Goal: Feedback & Contribution: Leave review/rating

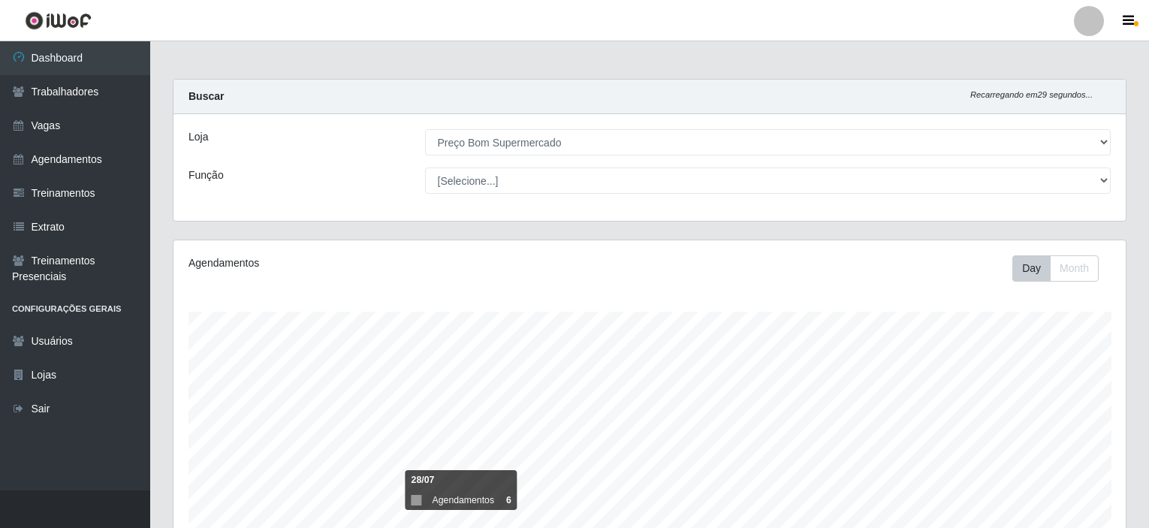
select select "387"
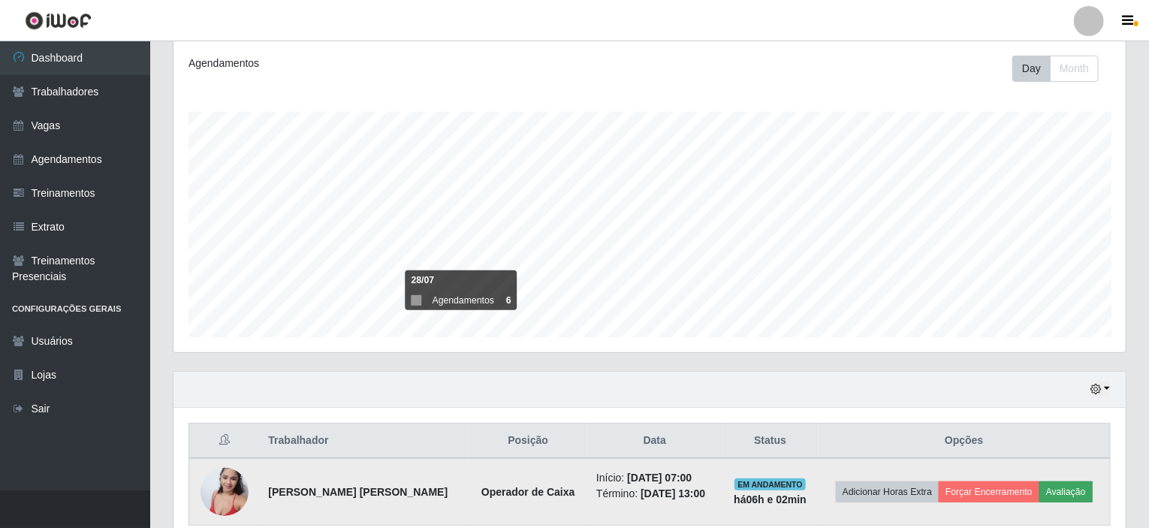
scroll to position [312, 952]
click at [1066, 485] on button "Avaliação" at bounding box center [1065, 491] width 53 height 21
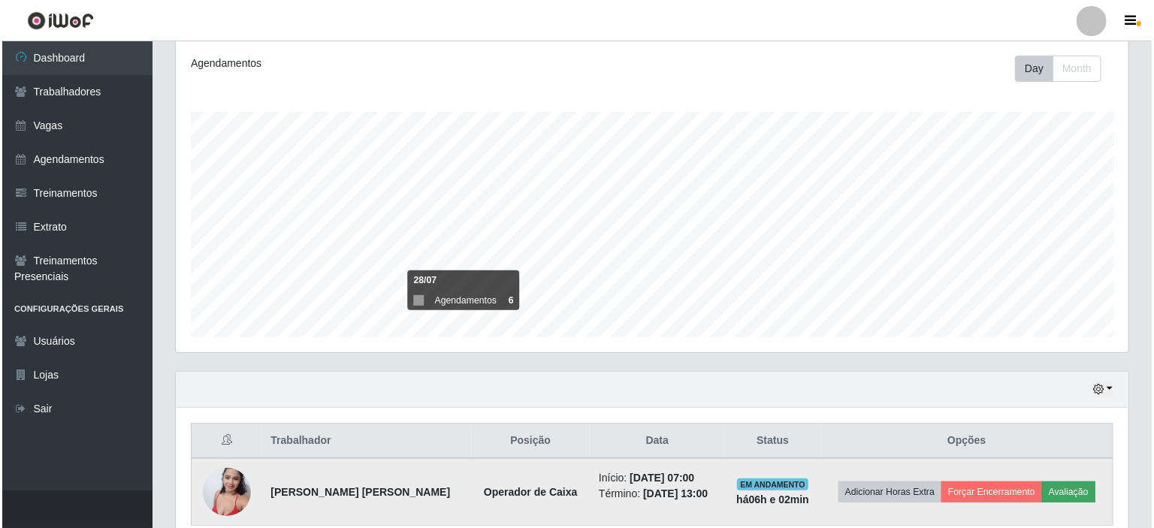
scroll to position [312, 946]
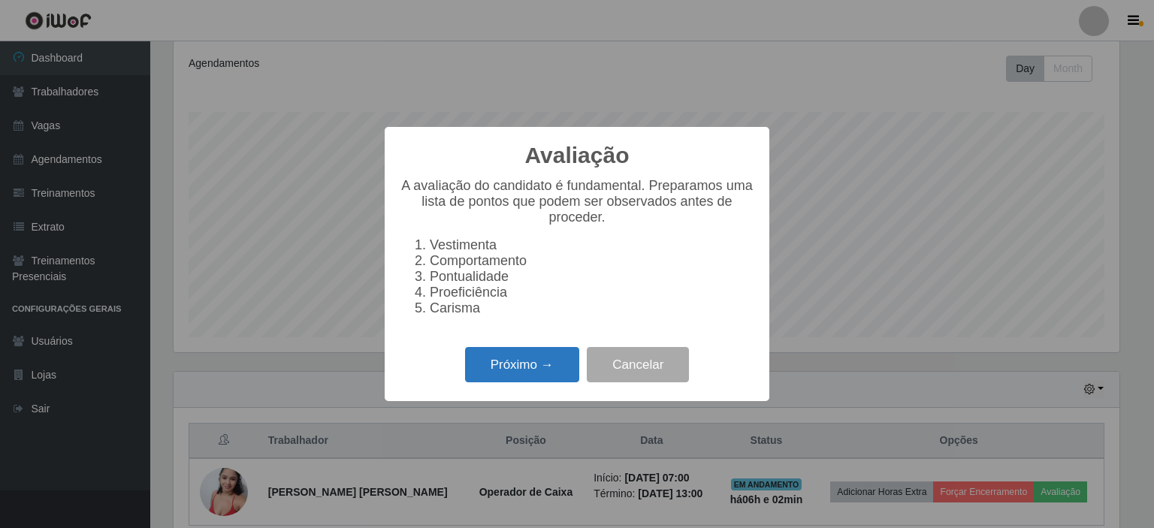
click at [502, 368] on button "Próximo →" at bounding box center [522, 364] width 114 height 35
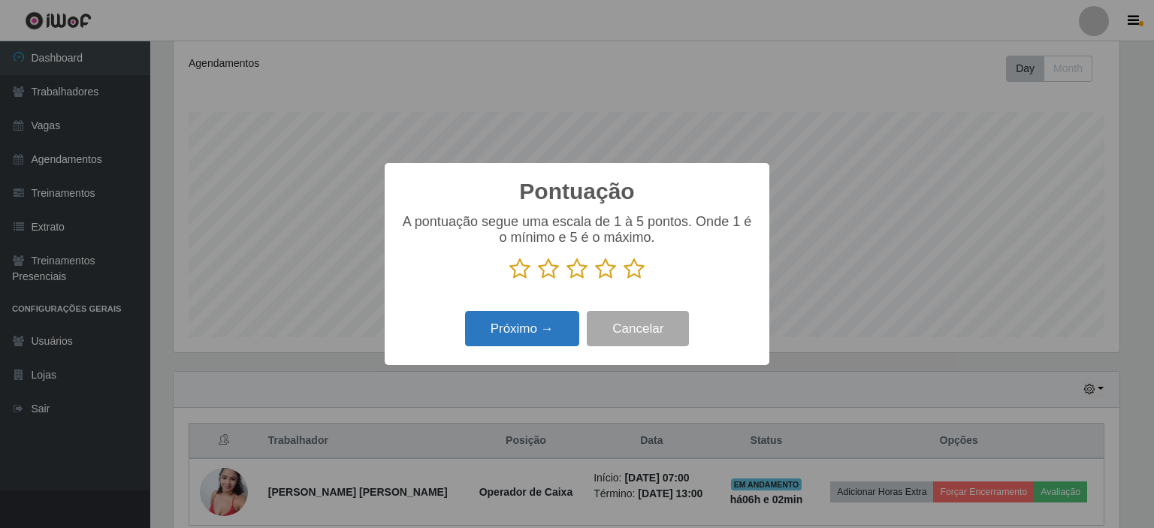
scroll to position [750690, 750056]
click at [632, 276] on icon at bounding box center [633, 269] width 21 height 23
click at [623, 280] on input "radio" at bounding box center [623, 280] width 0 height 0
click at [507, 330] on button "Próximo →" at bounding box center [522, 328] width 114 height 35
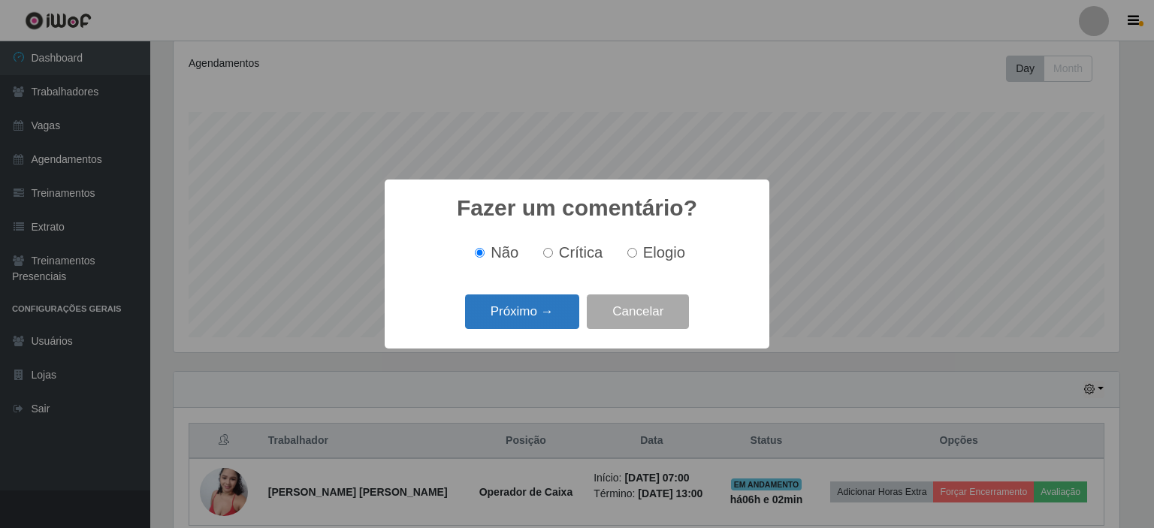
click at [508, 321] on button "Próximo →" at bounding box center [522, 311] width 114 height 35
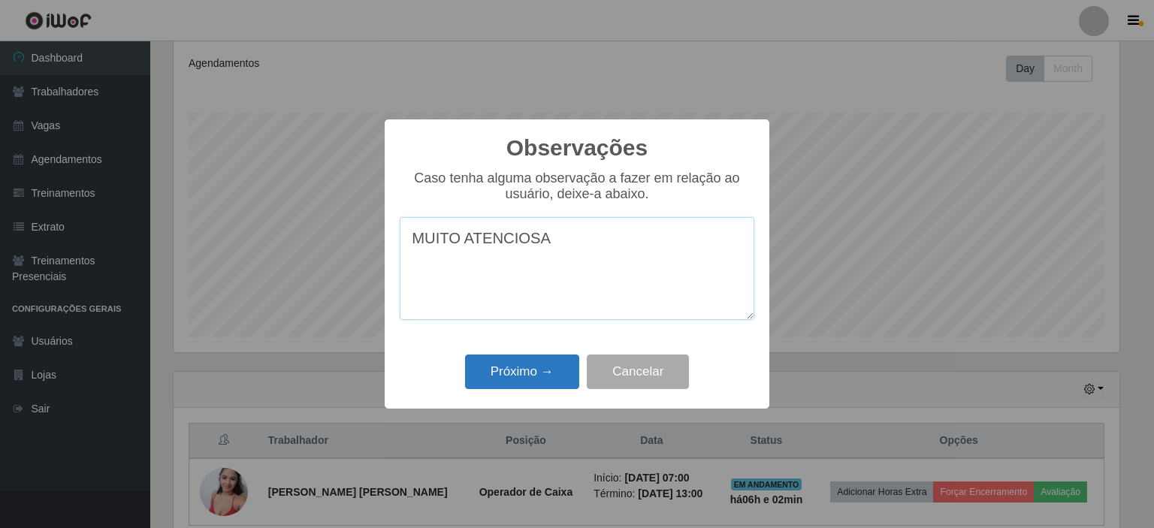
type textarea "MUITO ATENCIOSA"
click at [524, 384] on button "Próximo →" at bounding box center [522, 371] width 114 height 35
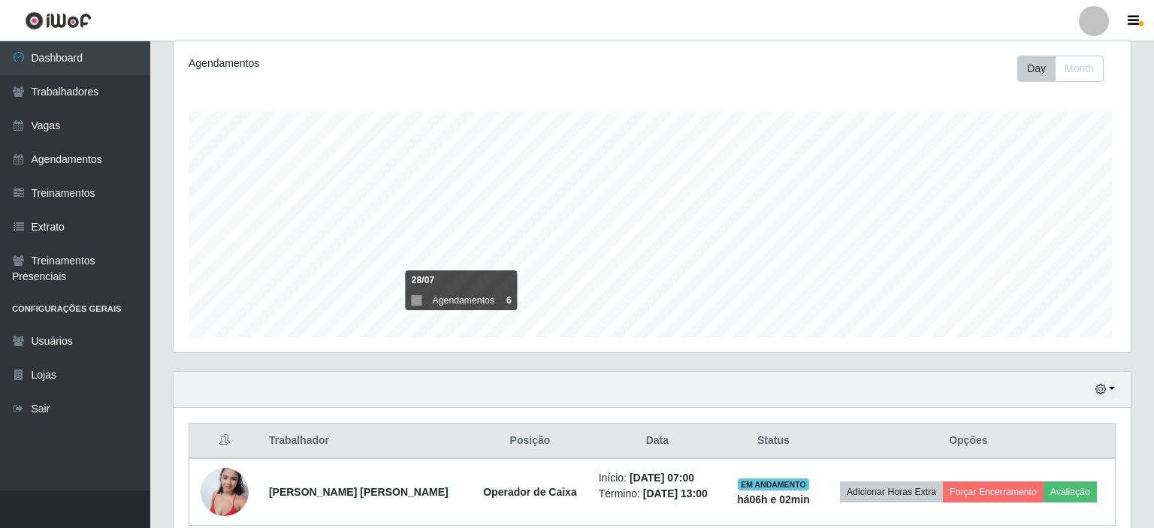
scroll to position [312, 952]
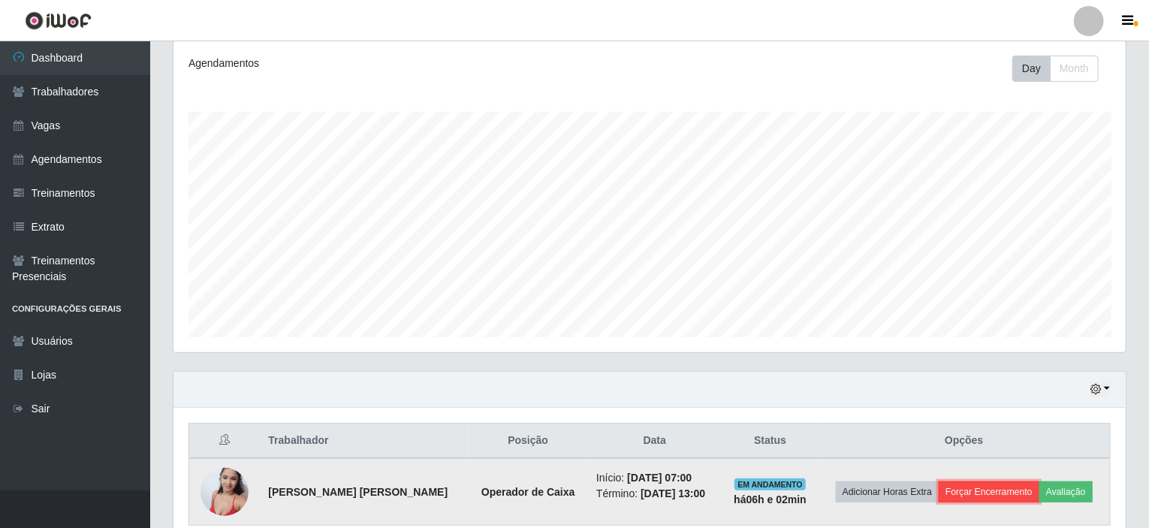
click at [942, 490] on button "Forçar Encerramento" at bounding box center [989, 491] width 101 height 21
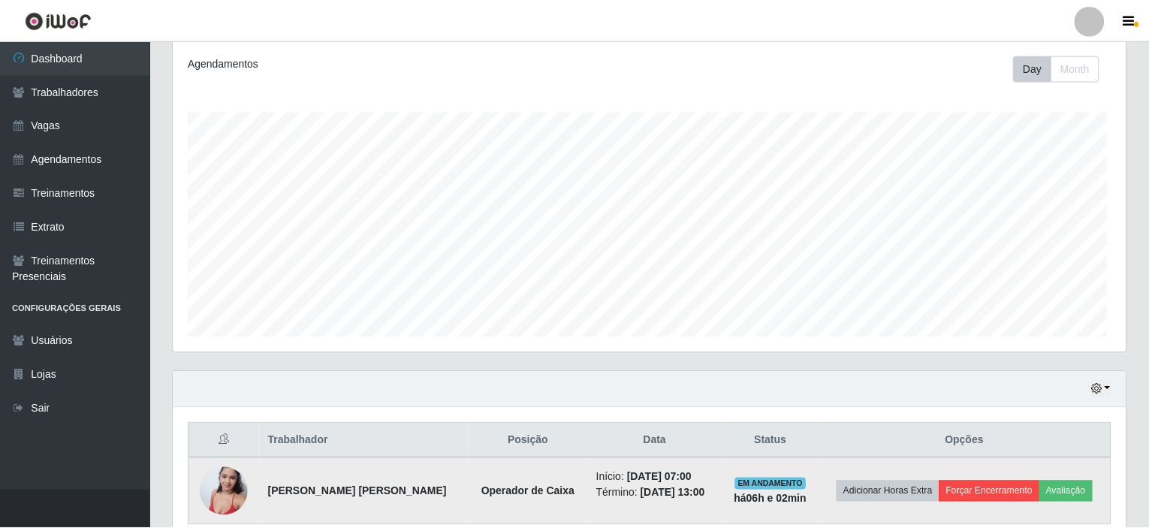
scroll to position [312, 946]
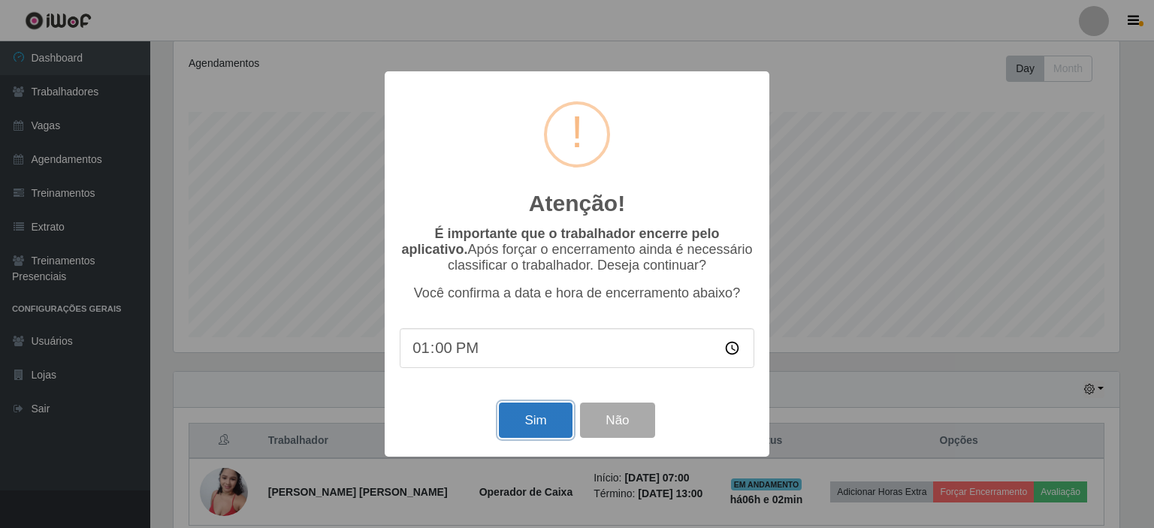
click at [526, 432] on button "Sim" at bounding box center [535, 420] width 73 height 35
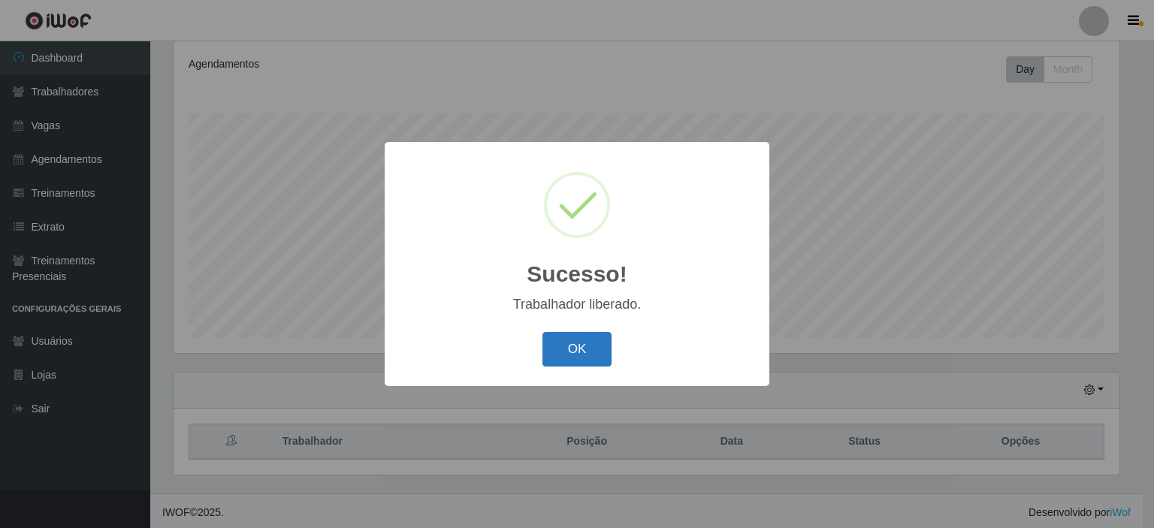
click at [586, 344] on button "OK" at bounding box center [577, 349] width 70 height 35
